Goal: Transaction & Acquisition: Purchase product/service

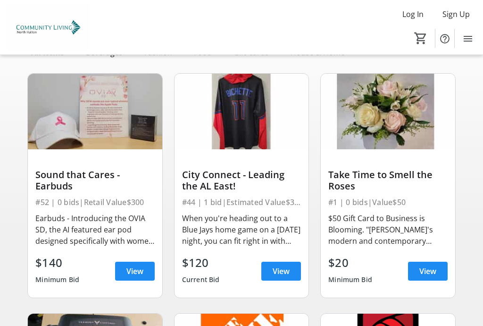
scroll to position [78, 0]
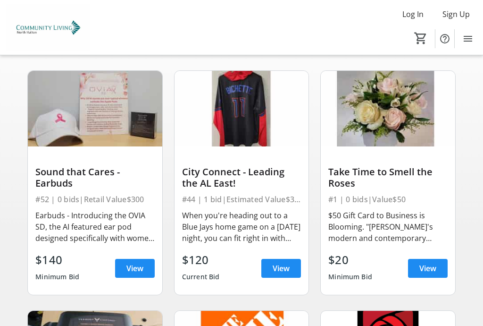
click at [283, 271] on span "View" at bounding box center [281, 268] width 17 height 11
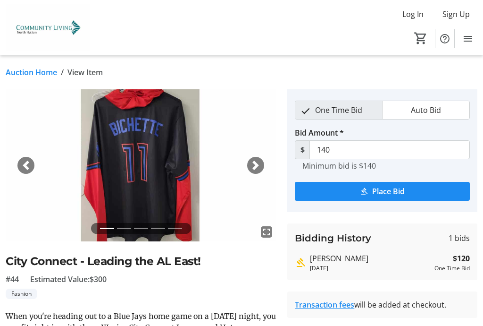
click at [251, 164] on div "Next" at bounding box center [255, 165] width 17 height 17
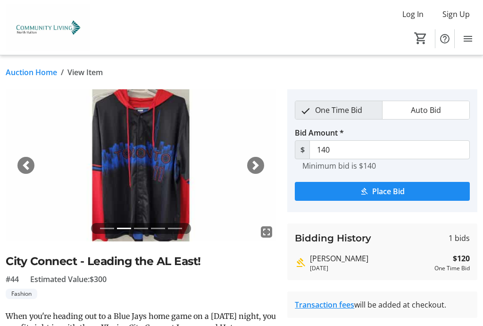
click at [253, 160] on div "Next" at bounding box center [255, 165] width 17 height 17
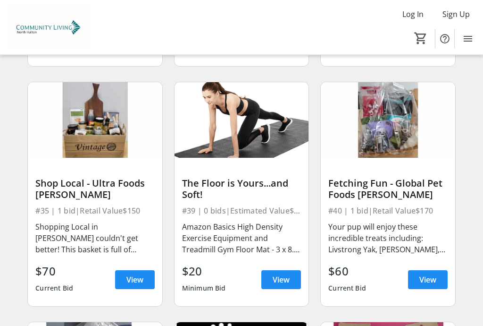
scroll to position [3153, 0]
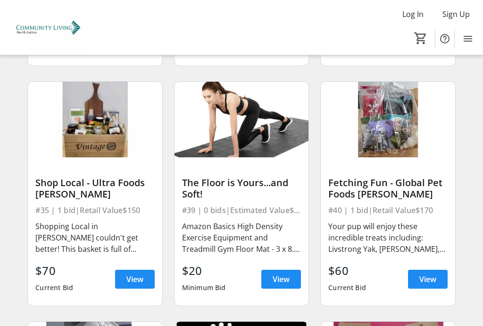
click at [433, 262] on div "$60 Current Bid View" at bounding box center [388, 279] width 119 height 34
click at [429, 273] on span "View" at bounding box center [428, 278] width 17 height 11
